Goal: Check status: Check status

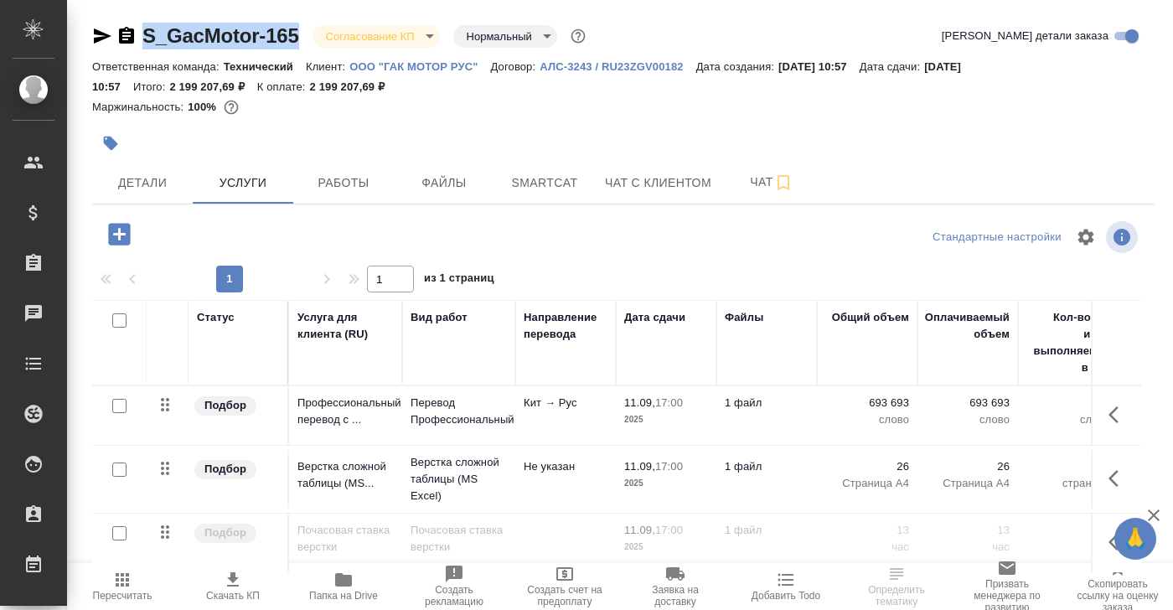
drag, startPoint x: 303, startPoint y: 30, endPoint x: 147, endPoint y: 31, distance: 156.6
click at [146, 31] on div "S_GacMotor-165 Согласование КП kpNegotiation Нормальный normal" at bounding box center [340, 36] width 497 height 27
copy link "S_GacMotor-165"
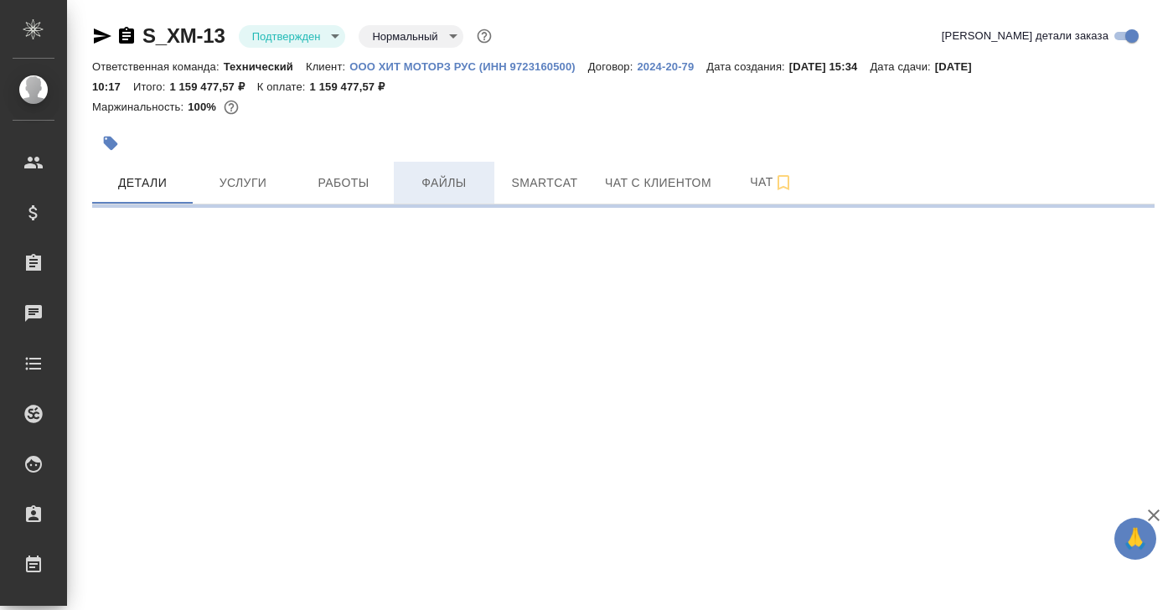
select select "RU"
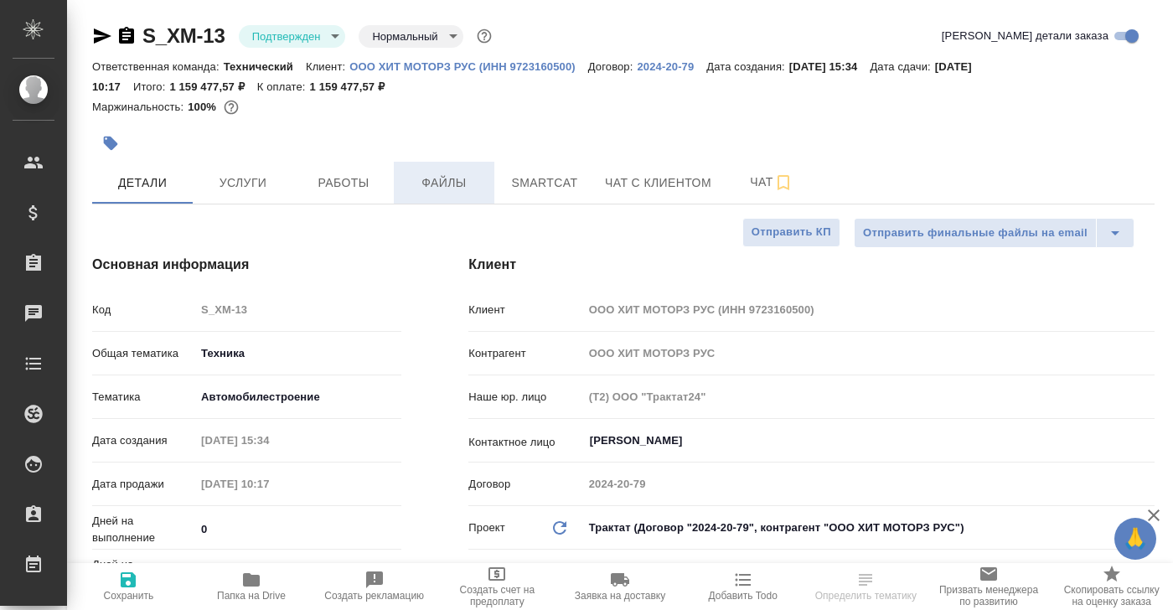
type textarea "x"
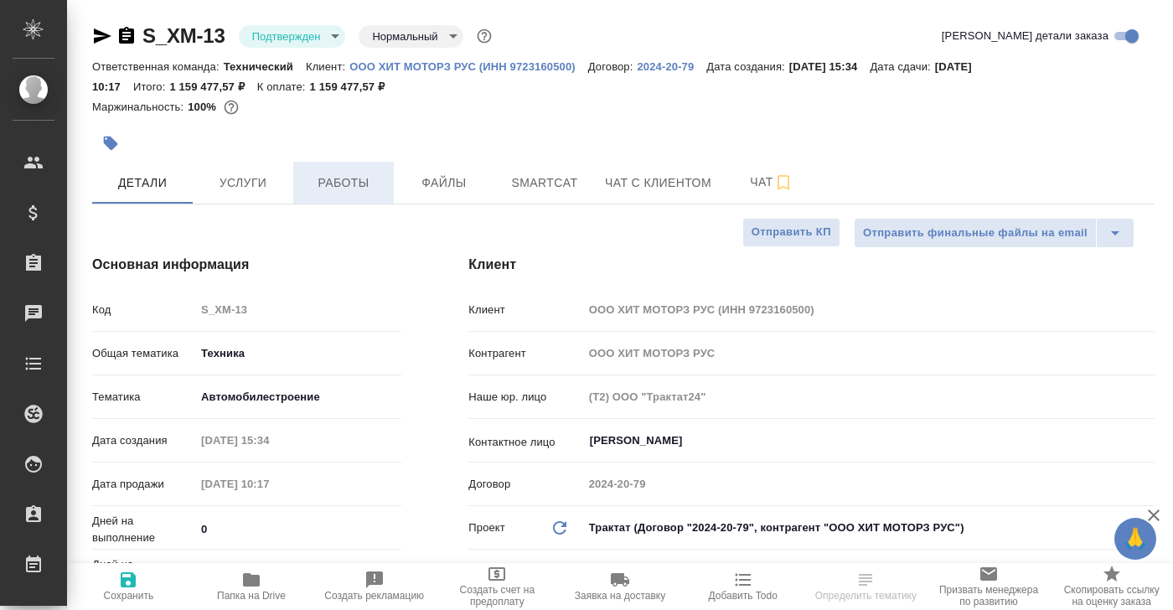
type textarea "x"
select select "RU"
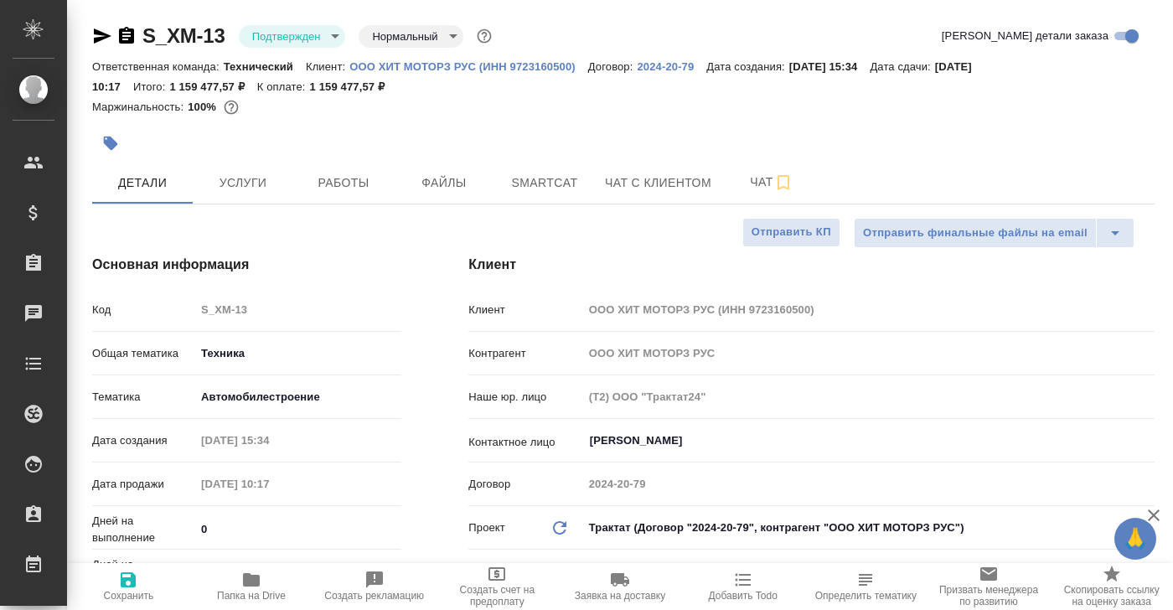
type textarea "x"
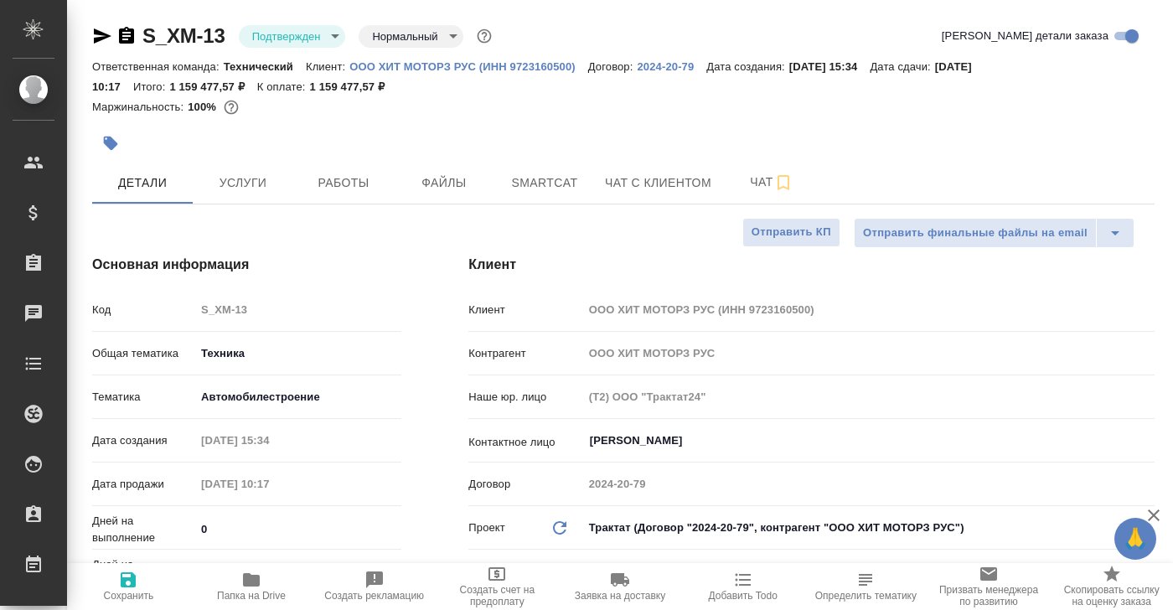
type textarea "x"
